Goal: Obtain resource: Obtain resource

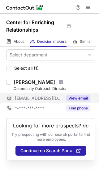
click at [69, 99] on button "View email" at bounding box center [78, 98] width 24 height 6
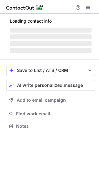
scroll to position [145, 99]
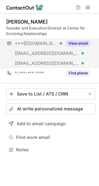
click at [79, 41] on button "View email" at bounding box center [78, 43] width 24 height 6
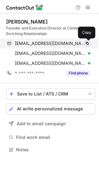
click at [87, 44] on span at bounding box center [87, 43] width 5 height 5
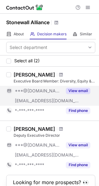
click at [72, 90] on button "View email" at bounding box center [78, 90] width 24 height 6
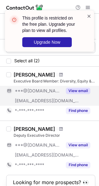
click at [87, 14] on span at bounding box center [89, 16] width 5 height 6
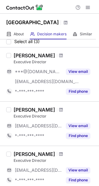
scroll to position [15, 0]
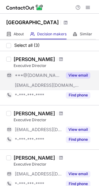
click at [75, 78] on button "View email" at bounding box center [78, 75] width 24 height 6
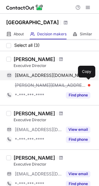
click at [86, 78] on span at bounding box center [87, 75] width 5 height 5
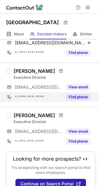
scroll to position [67, 0]
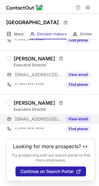
click at [70, 118] on button "View email" at bounding box center [78, 119] width 24 height 6
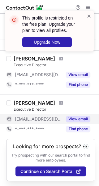
click at [90, 16] on span at bounding box center [89, 16] width 5 height 6
